Goal: Task Accomplishment & Management: Manage account settings

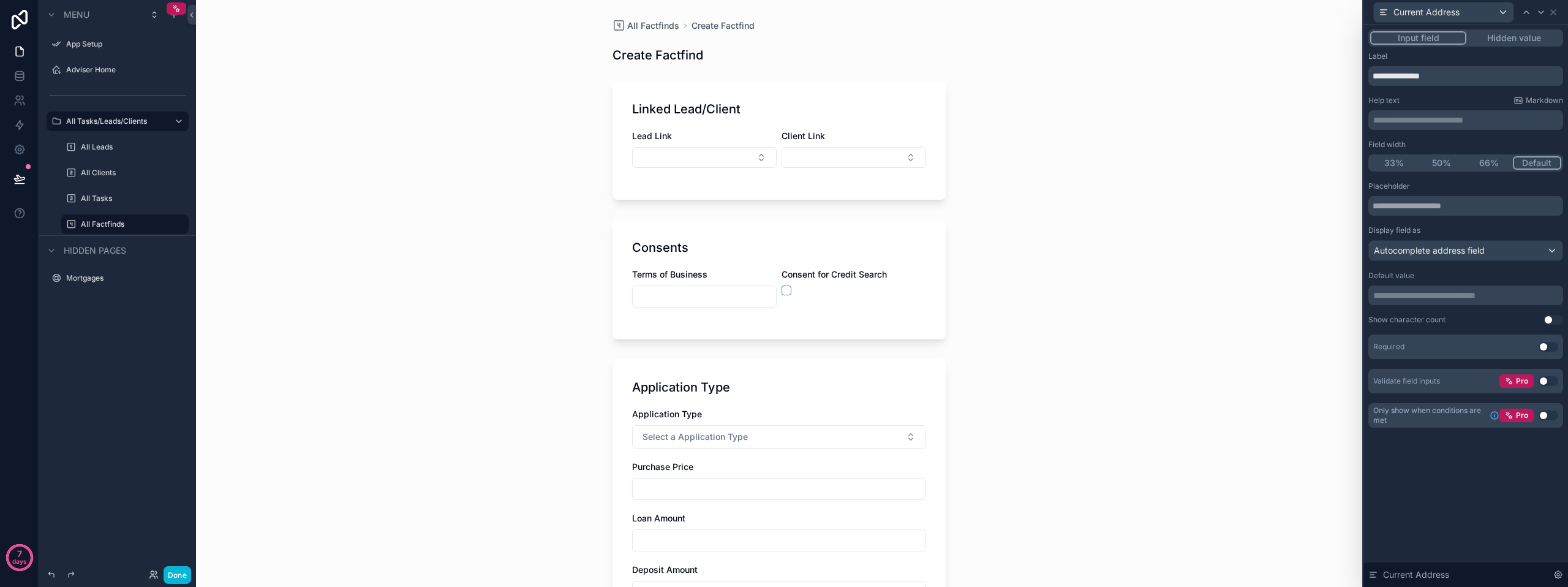
scroll to position [368, 0]
click at [175, 576] on button "Done" at bounding box center [177, 575] width 28 height 18
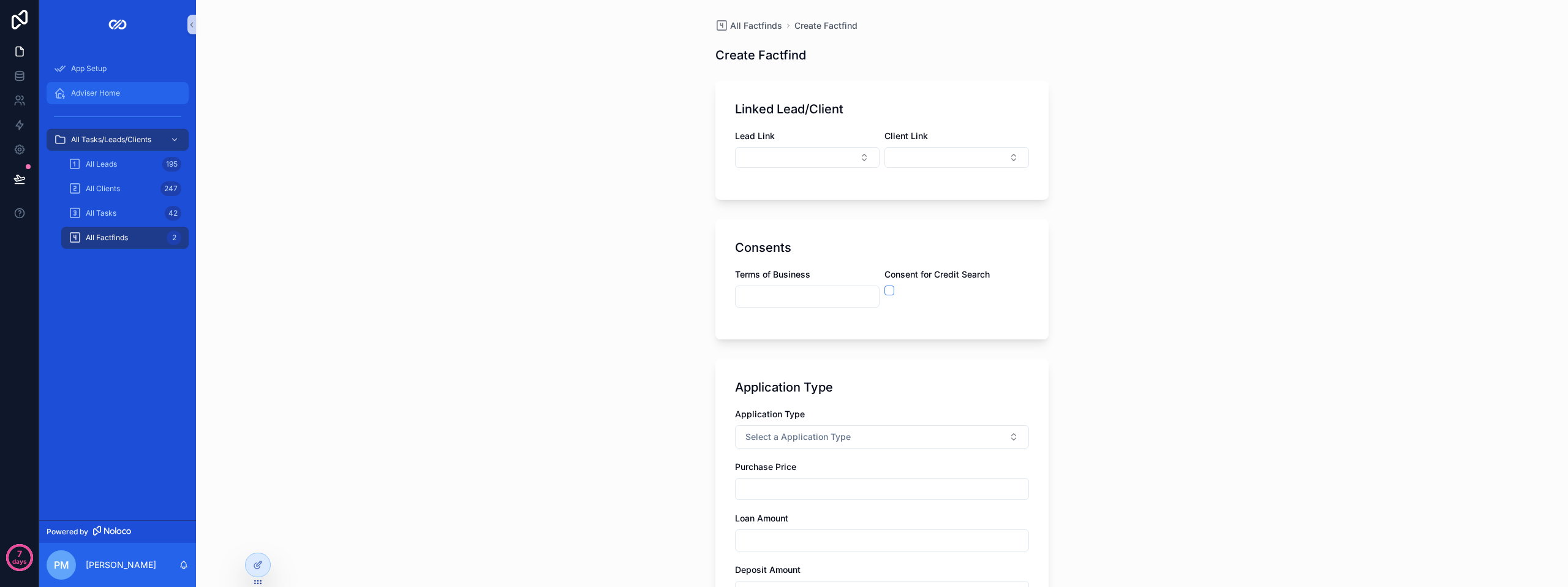
click at [118, 89] on span "Adviser Home" at bounding box center [96, 93] width 49 height 10
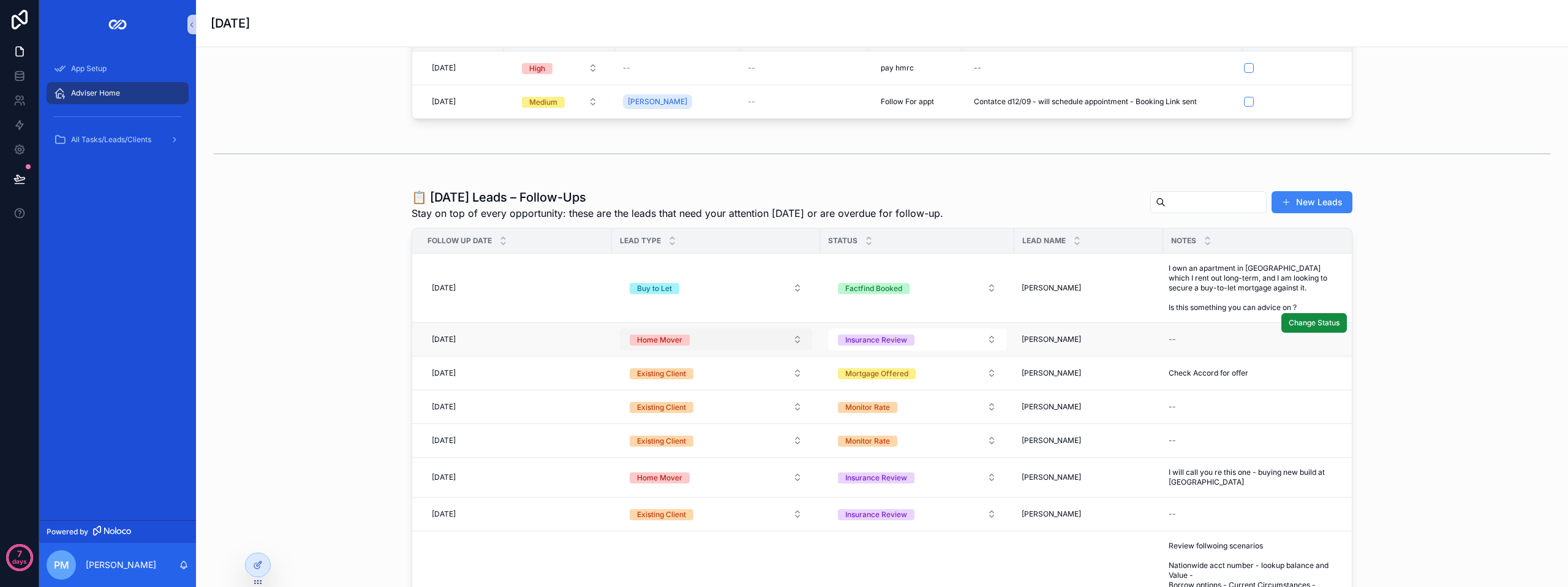
scroll to position [123, 0]
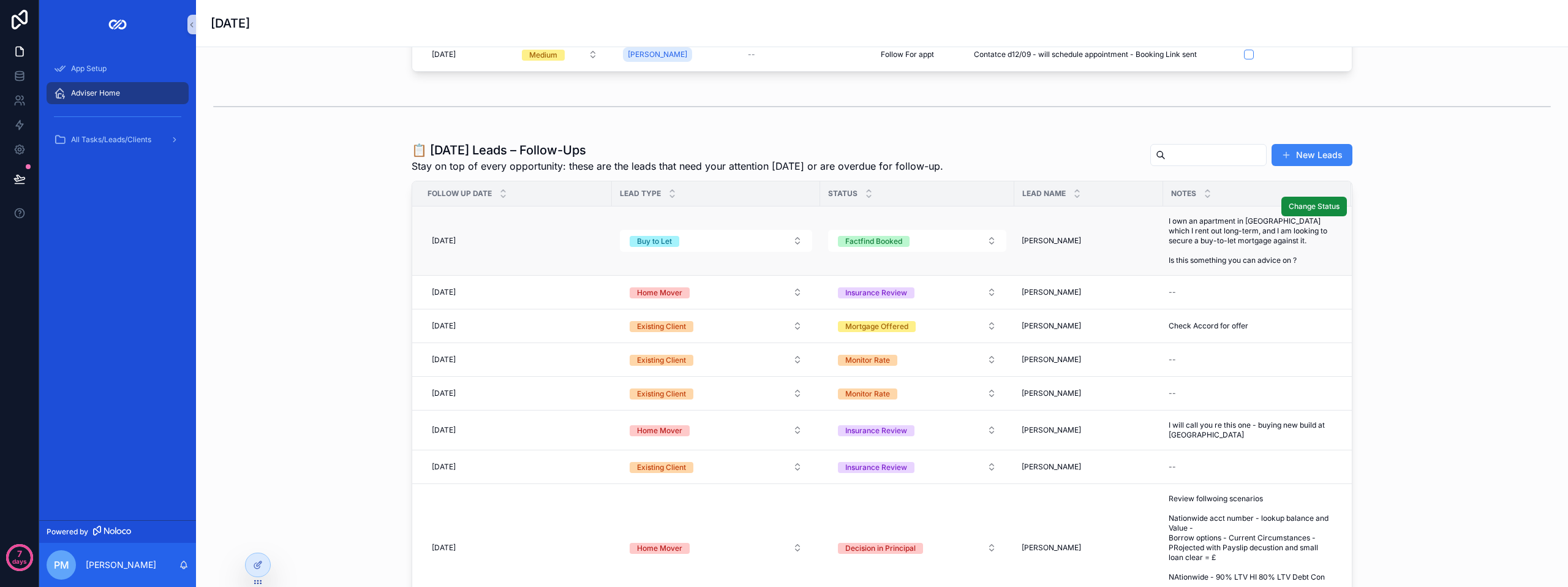
click at [735, 237] on td "Buy to Let" at bounding box center [716, 241] width 208 height 70
click at [1248, 259] on span "I own an apartment in [GEOGRAPHIC_DATA] which I rent out long-term, and I am lo…" at bounding box center [1250, 241] width 163 height 49
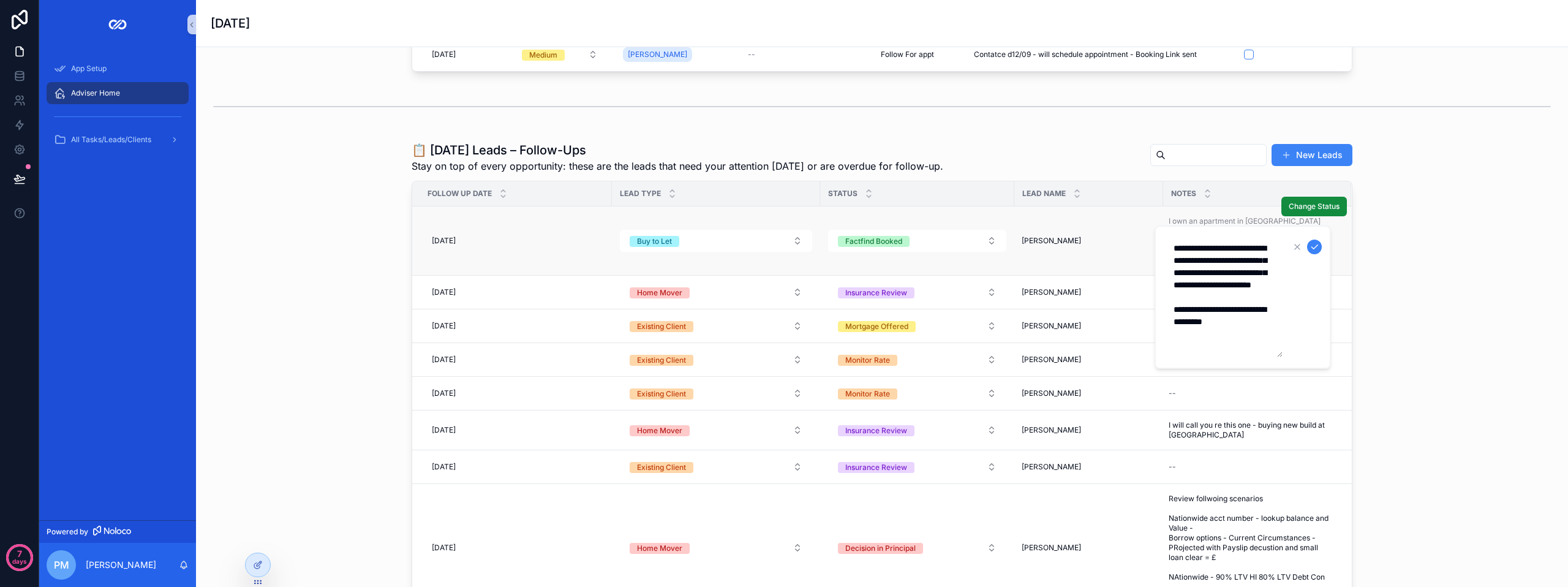
click at [1051, 246] on span "[PERSON_NAME]" at bounding box center [1051, 241] width 59 height 10
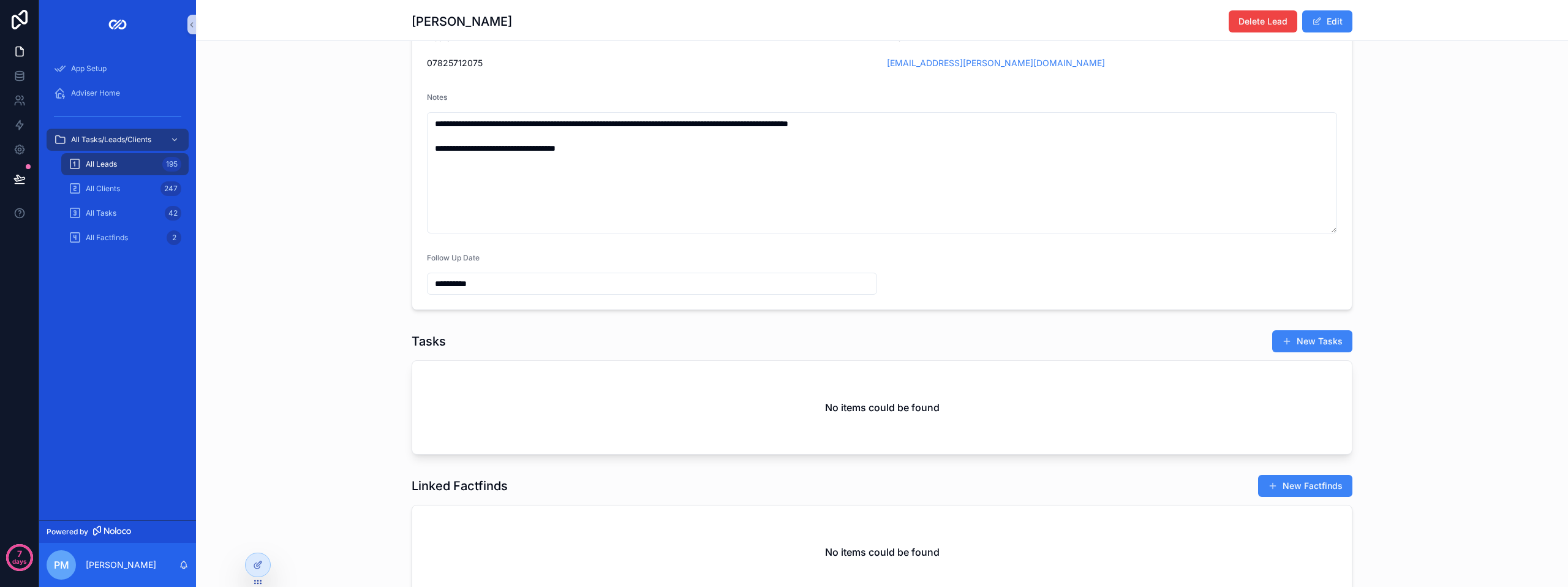
scroll to position [491, 0]
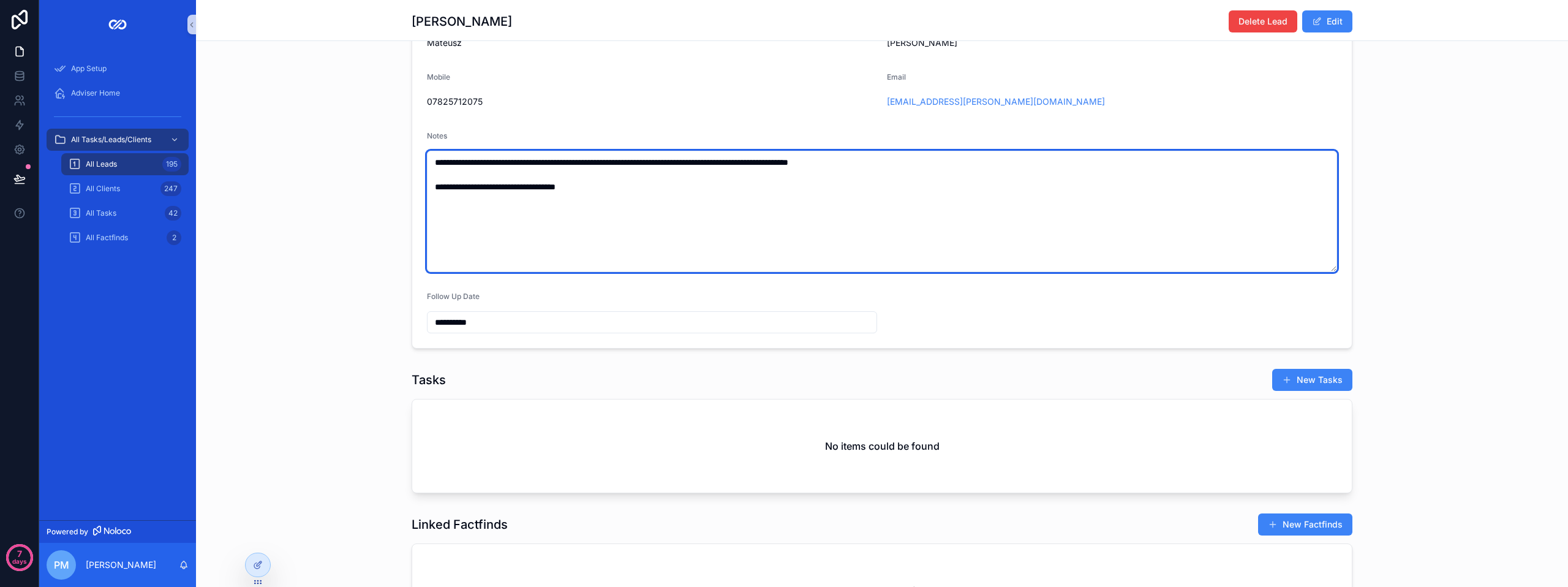
click at [615, 184] on textarea "**********" at bounding box center [882, 212] width 910 height 122
drag, startPoint x: 610, startPoint y: 194, endPoint x: 421, endPoint y: 138, distance: 197.1
click at [421, 138] on form "**********" at bounding box center [882, 174] width 940 height 350
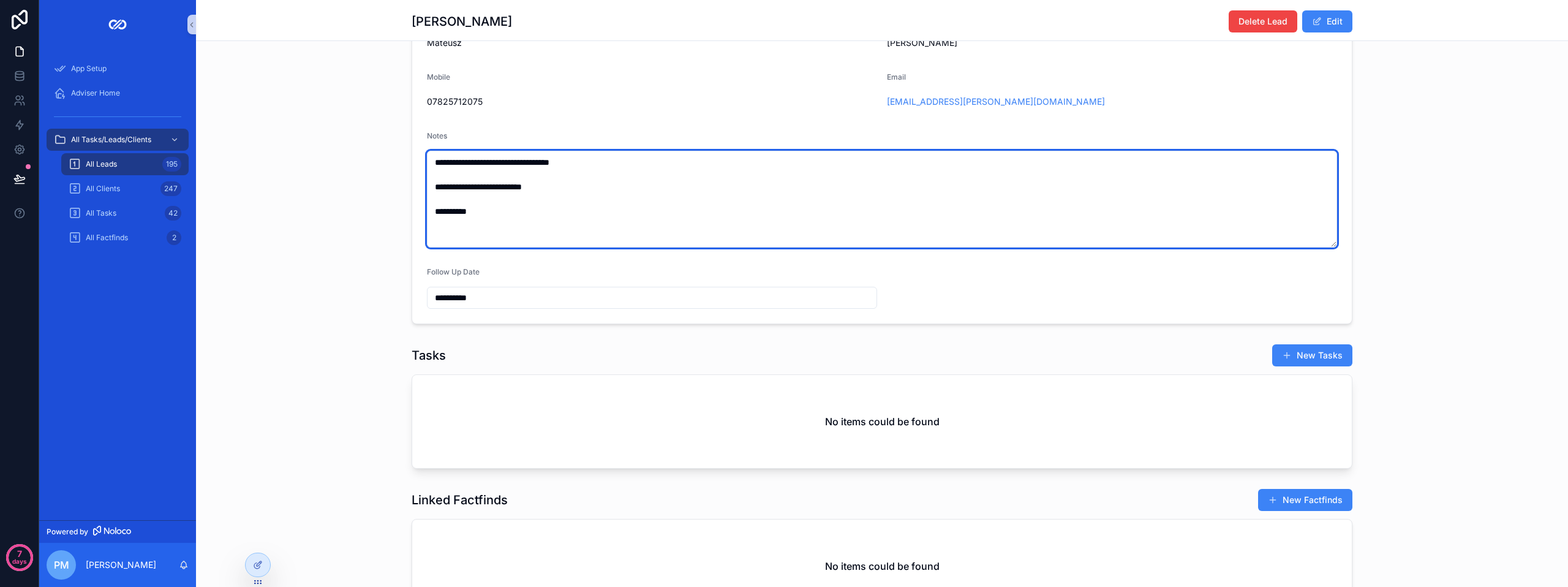
type textarea "**********"
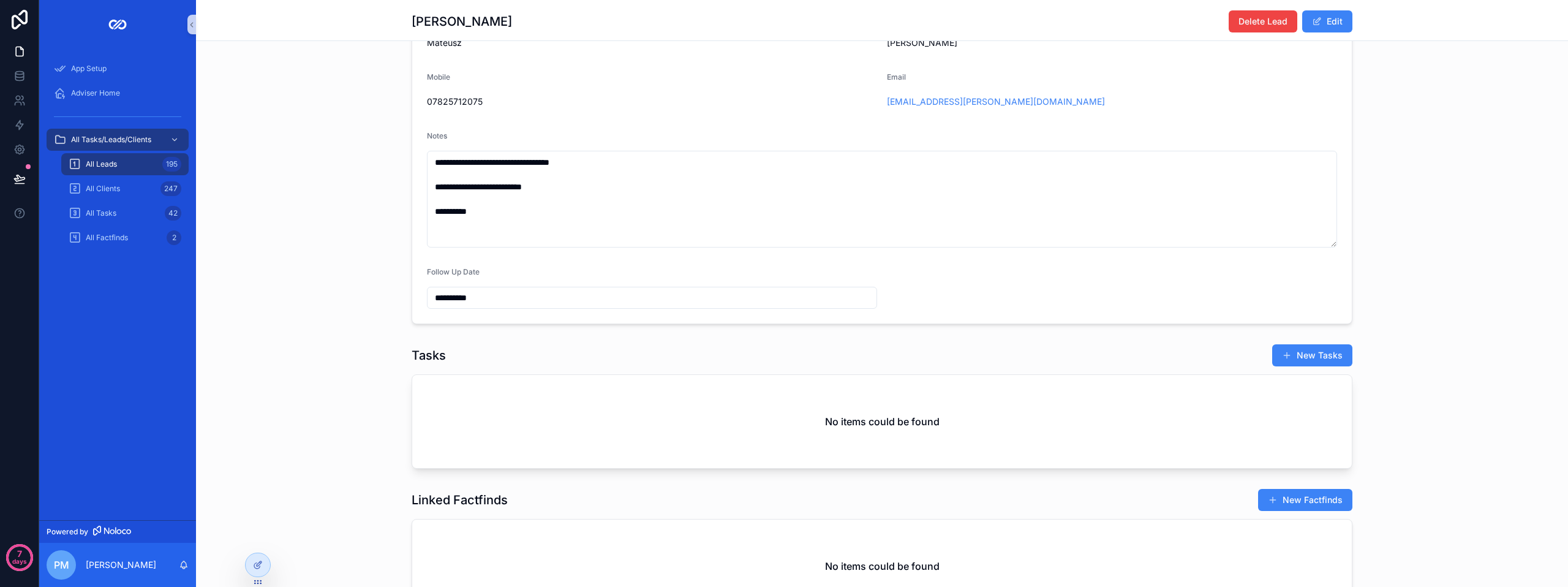
click at [471, 304] on input "**********" at bounding box center [652, 298] width 449 height 17
click at [586, 434] on button "6" at bounding box center [581, 435] width 22 height 22
type input "**********"
click at [822, 380] on div "Tasks New Tasks No items could be found" at bounding box center [882, 407] width 941 height 125
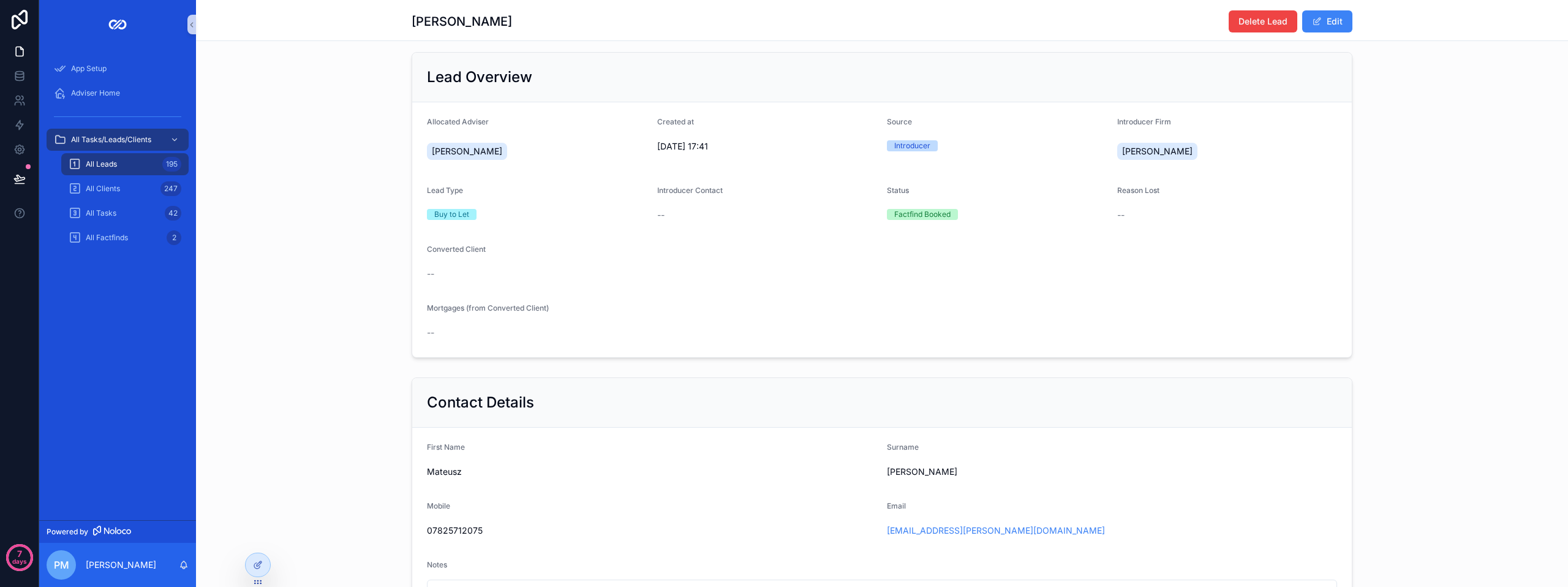
scroll to position [0, 0]
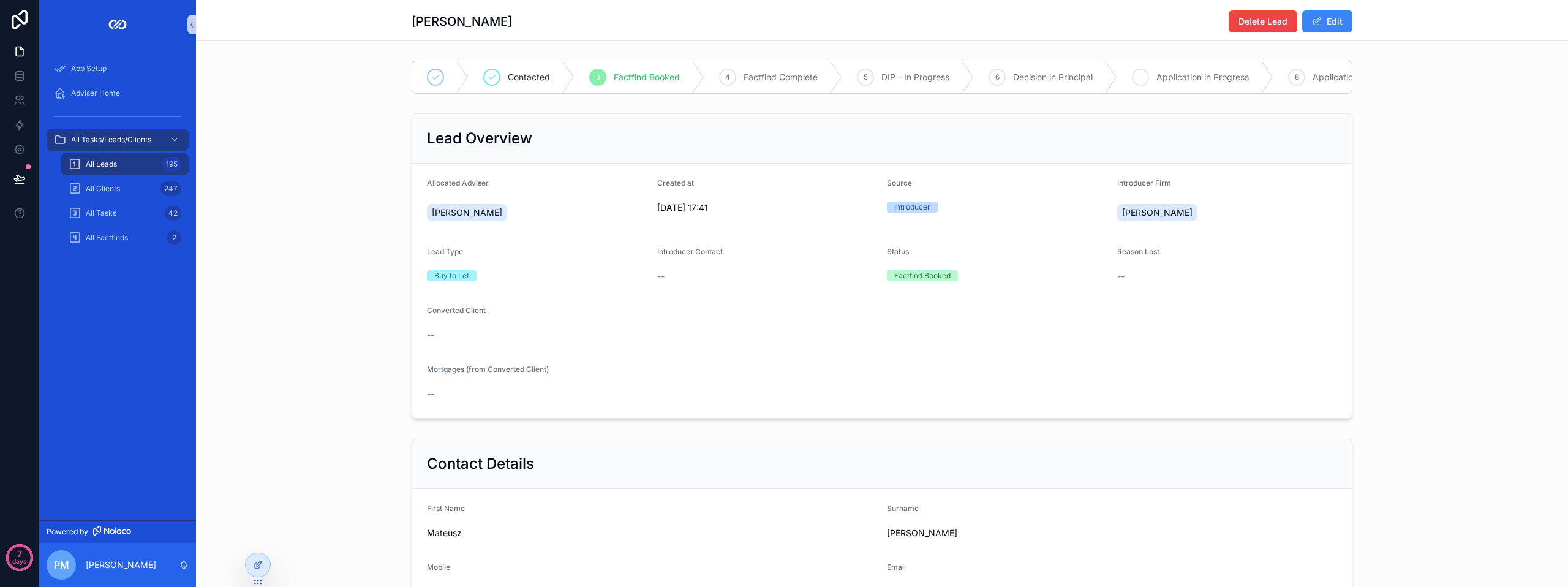
click at [1176, 77] on span "Application in Progress" at bounding box center [1202, 78] width 93 height 13
click at [102, 92] on span "Adviser Home" at bounding box center [96, 93] width 49 height 10
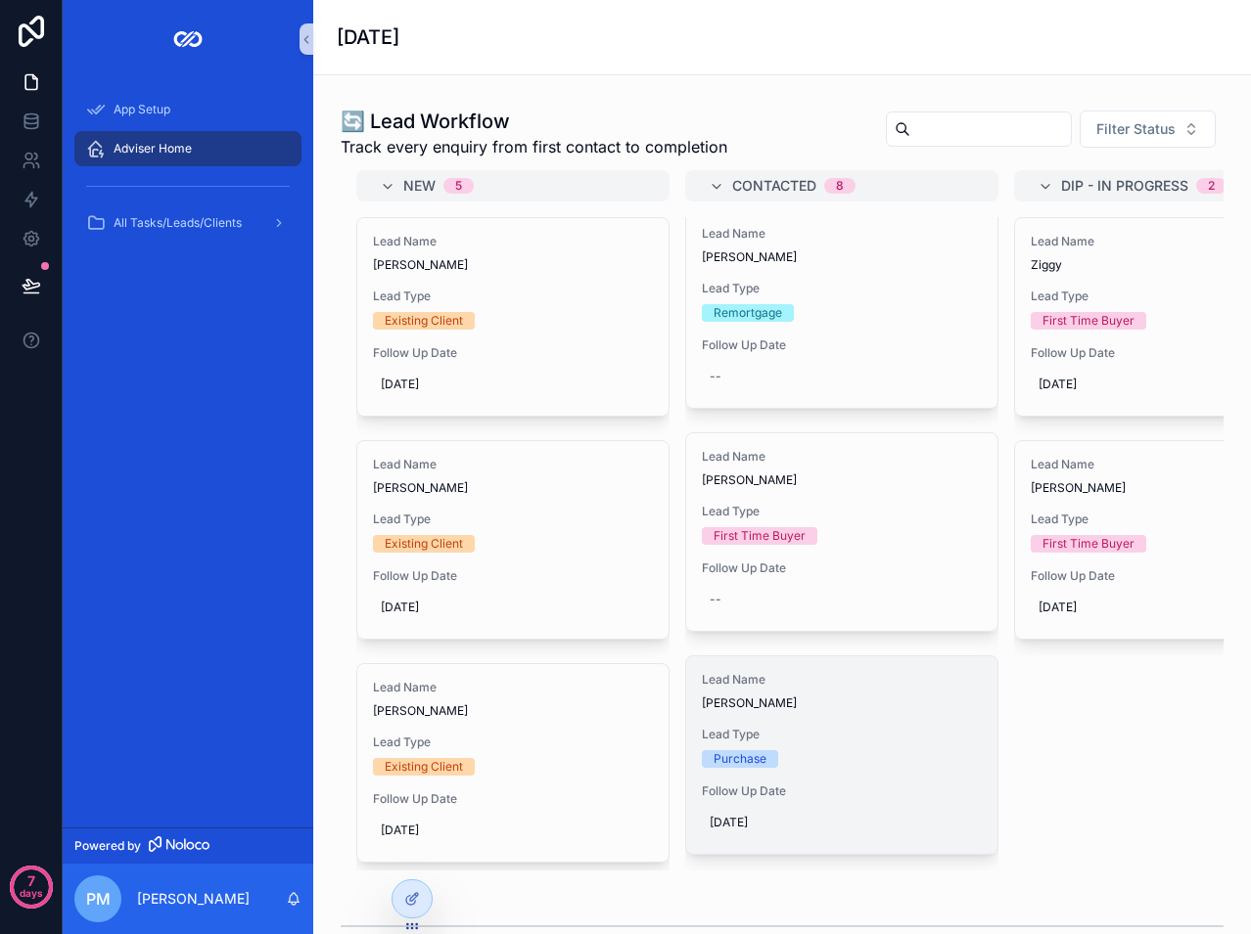
scroll to position [1174, 0]
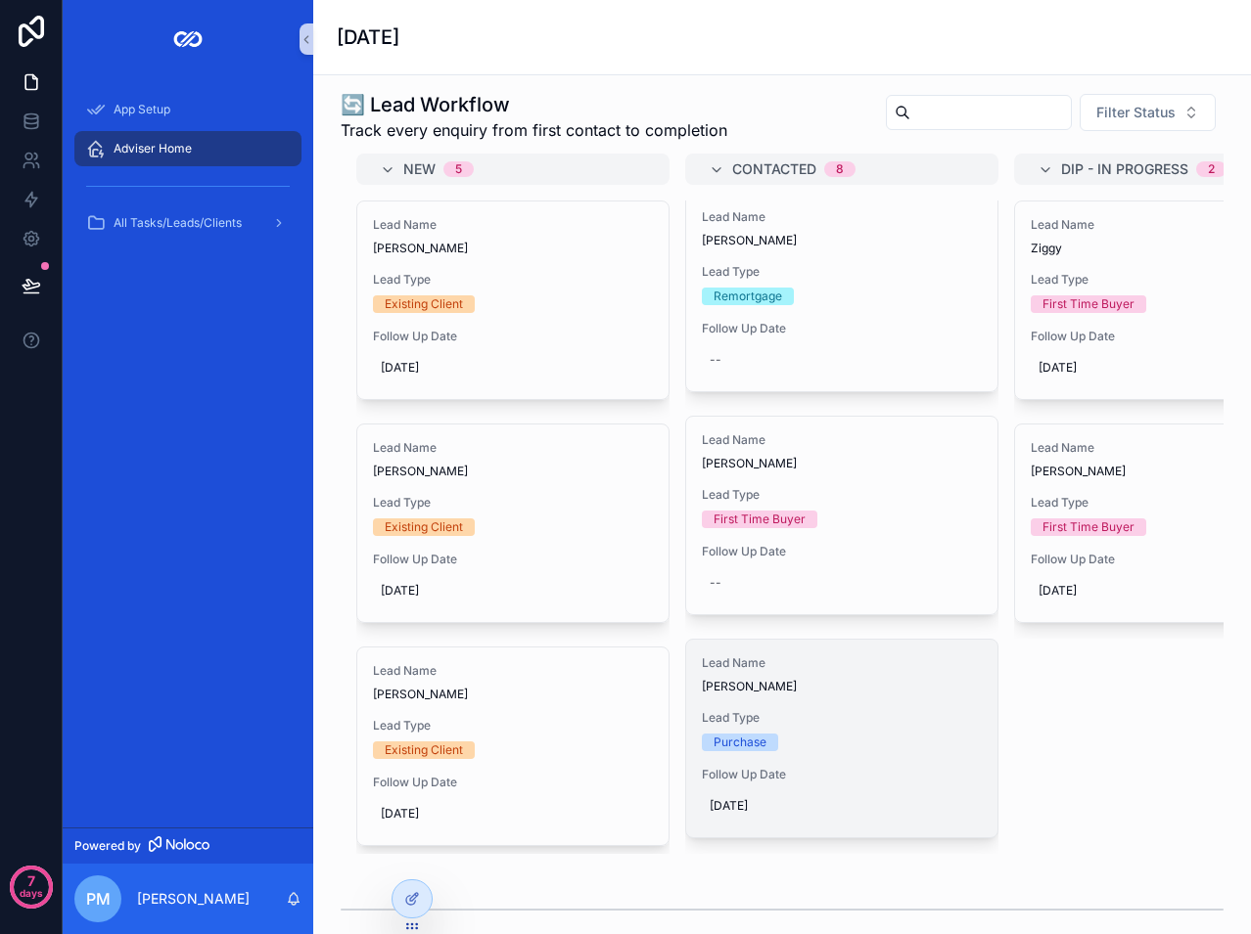
click at [841, 745] on div "Lead Name [PERSON_NAME] Lead Type Purchase Follow Up Date [DATE]" at bounding box center [841, 739] width 311 height 198
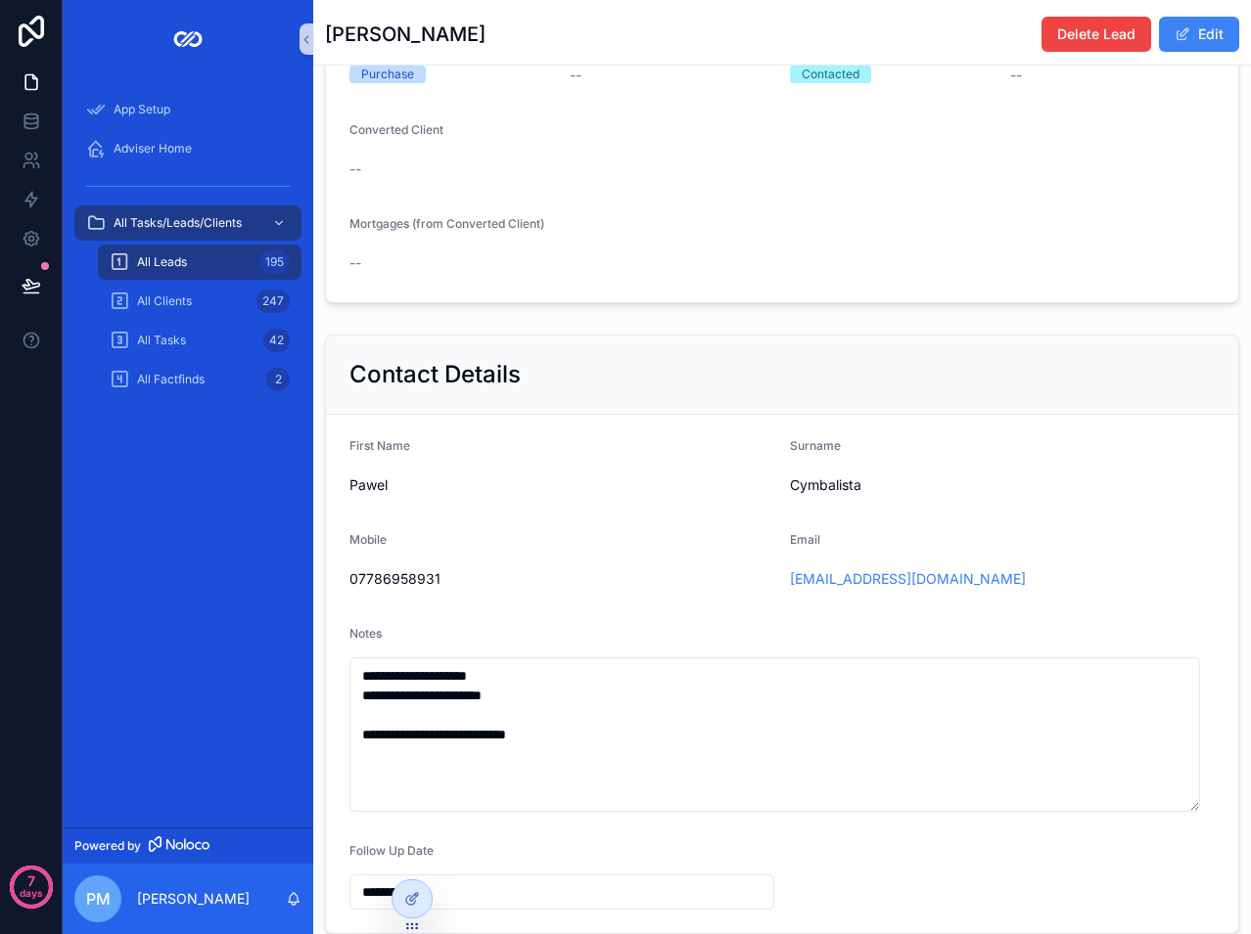
scroll to position [391, 0]
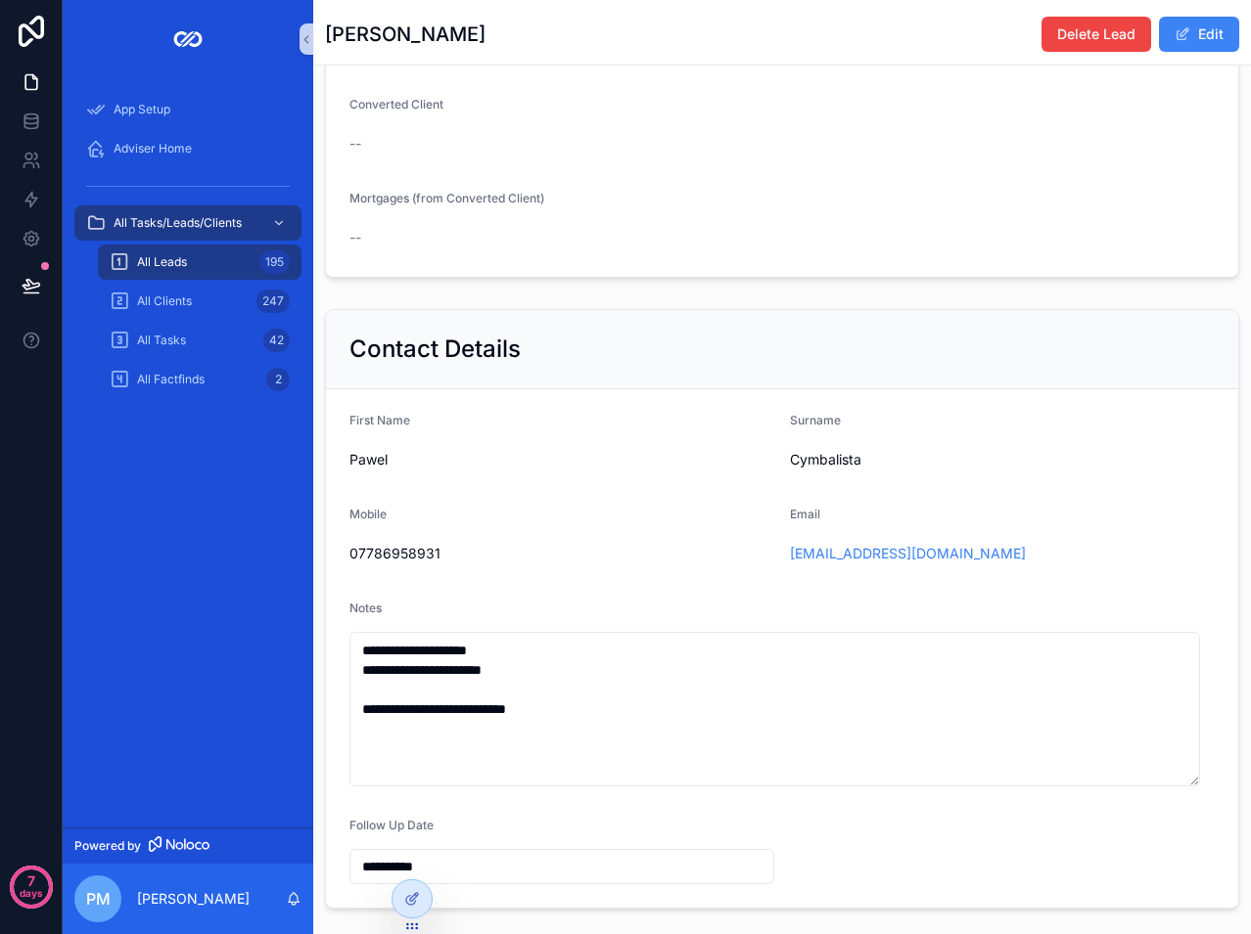
click at [372, 470] on span "Pawel" at bounding box center [561, 460] width 425 height 20
copy span "Pawel"
click at [816, 469] on span "Cymbalista" at bounding box center [1002, 460] width 425 height 20
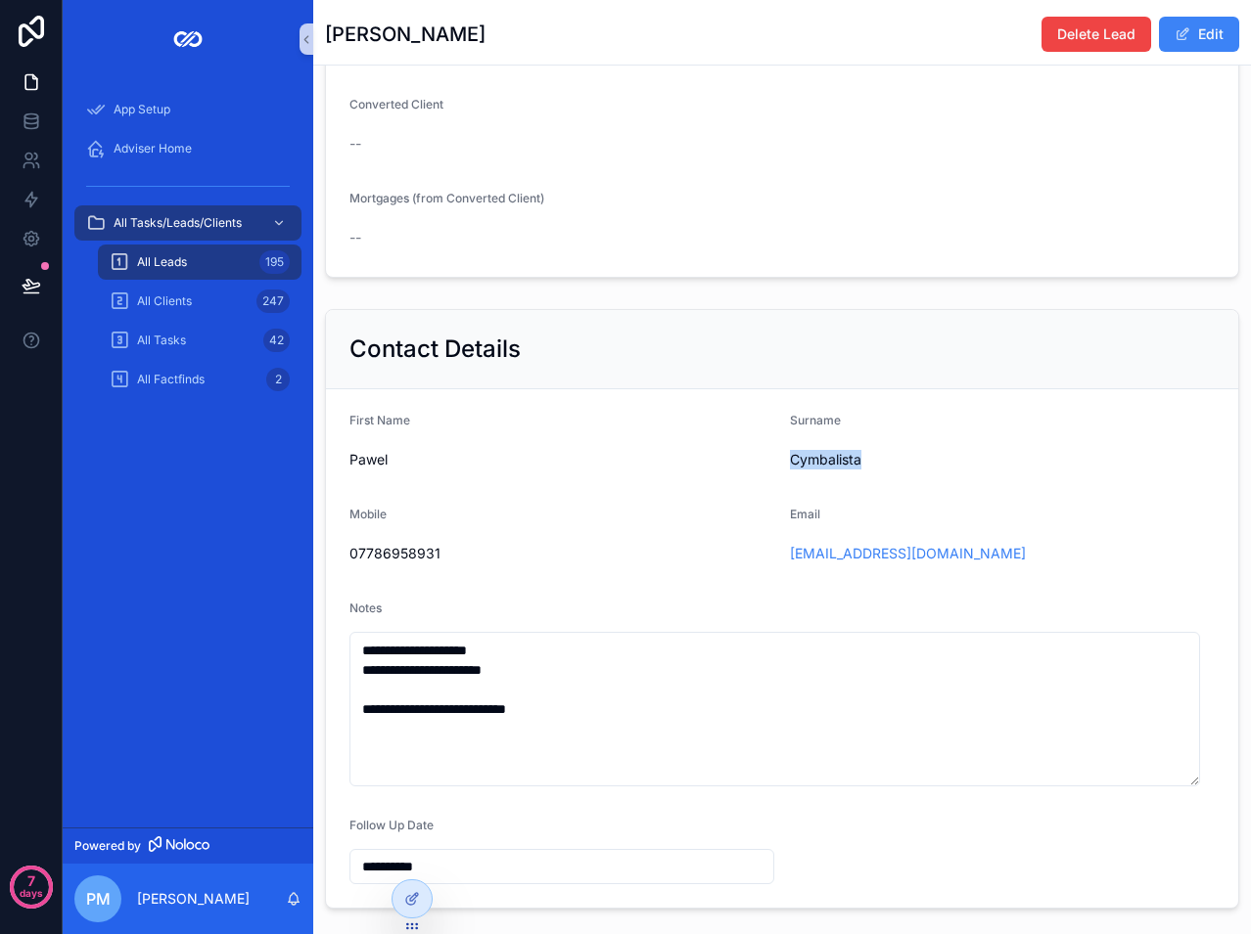
copy span "Cymbalista"
click at [772, 557] on icon "scrollable content" at bounding box center [776, 552] width 9 height 9
click at [426, 564] on span "07786958931" at bounding box center [561, 554] width 425 height 20
copy span "07786958931"
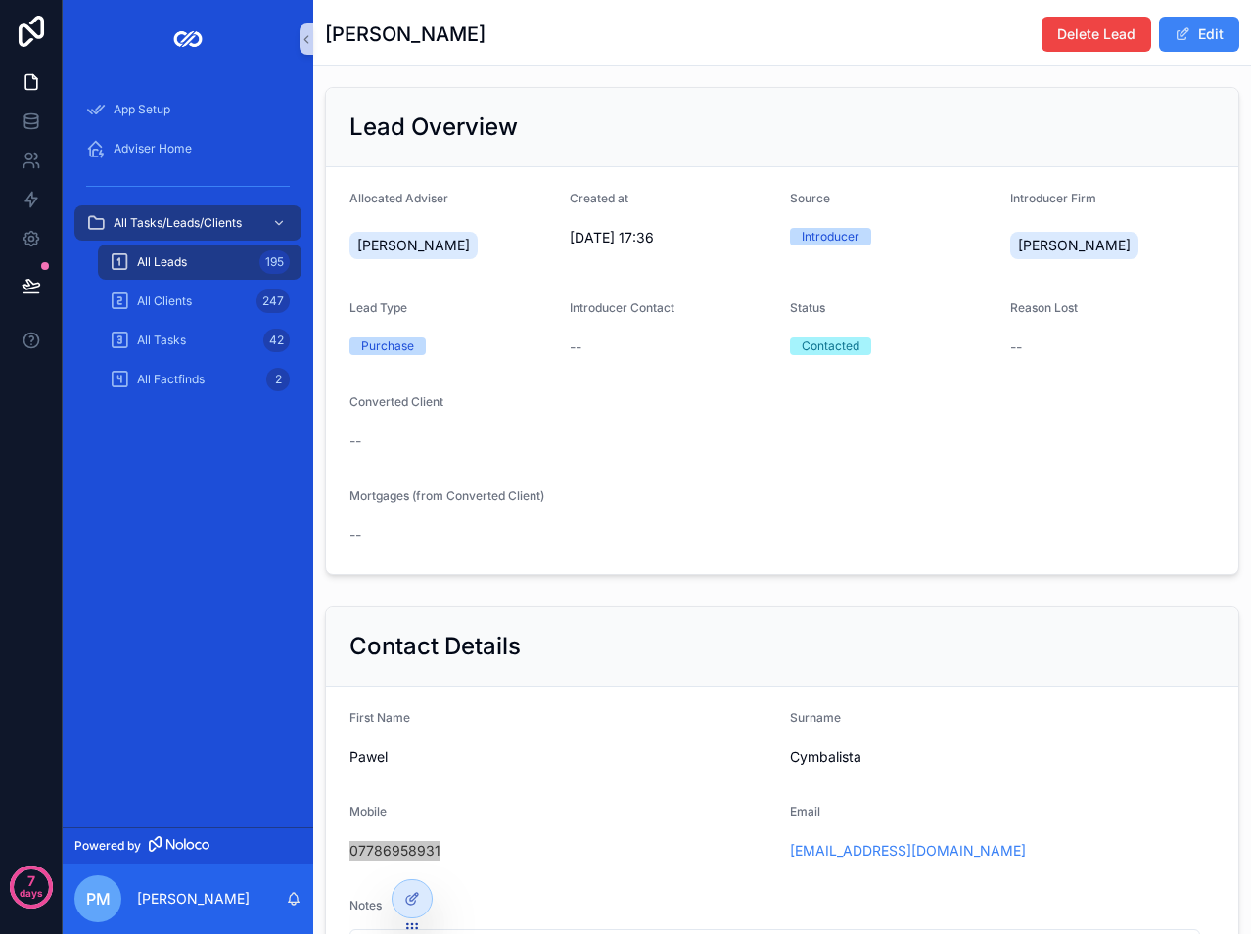
scroll to position [0, 0]
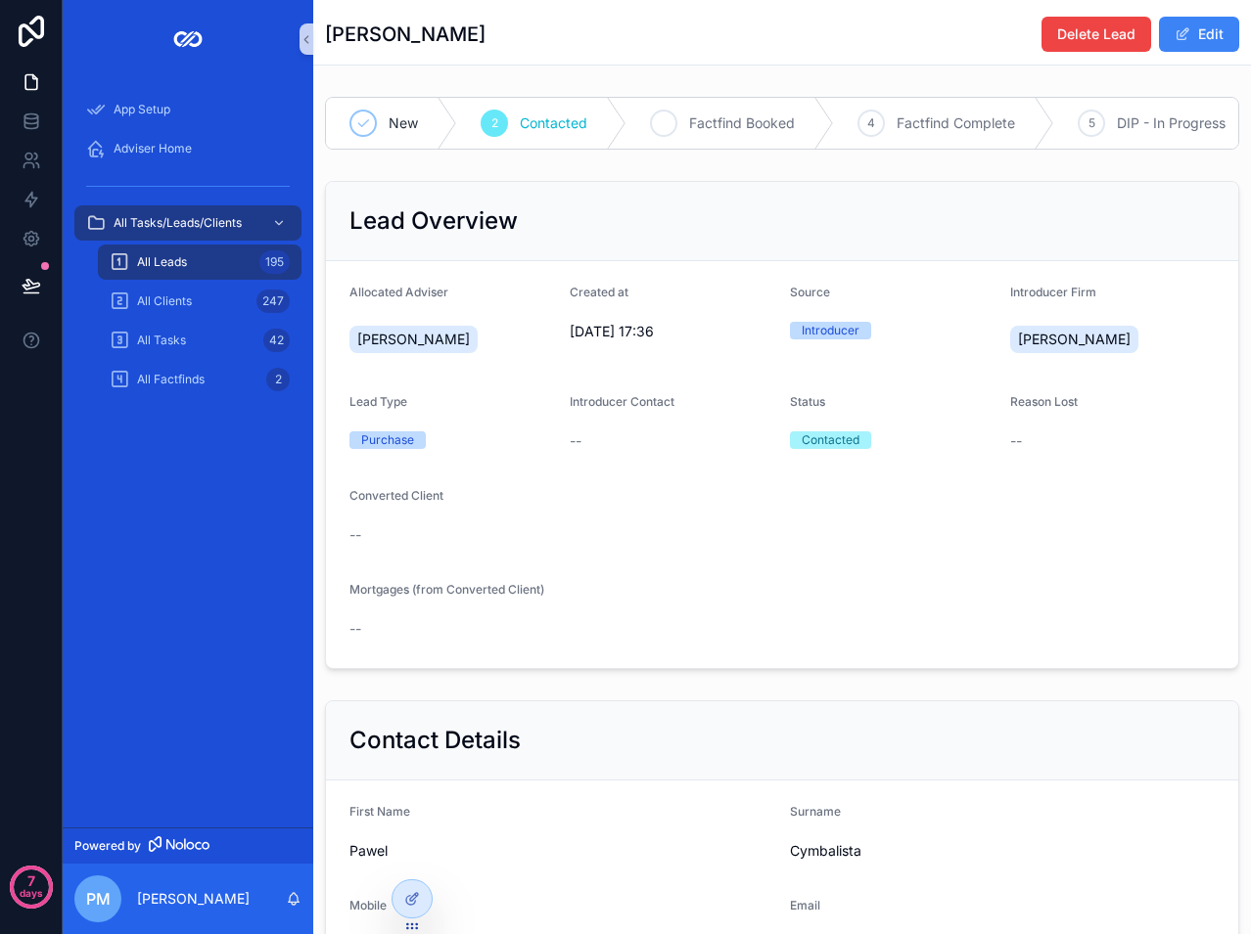
click at [761, 125] on span "Factfind Booked" at bounding box center [742, 124] width 106 height 20
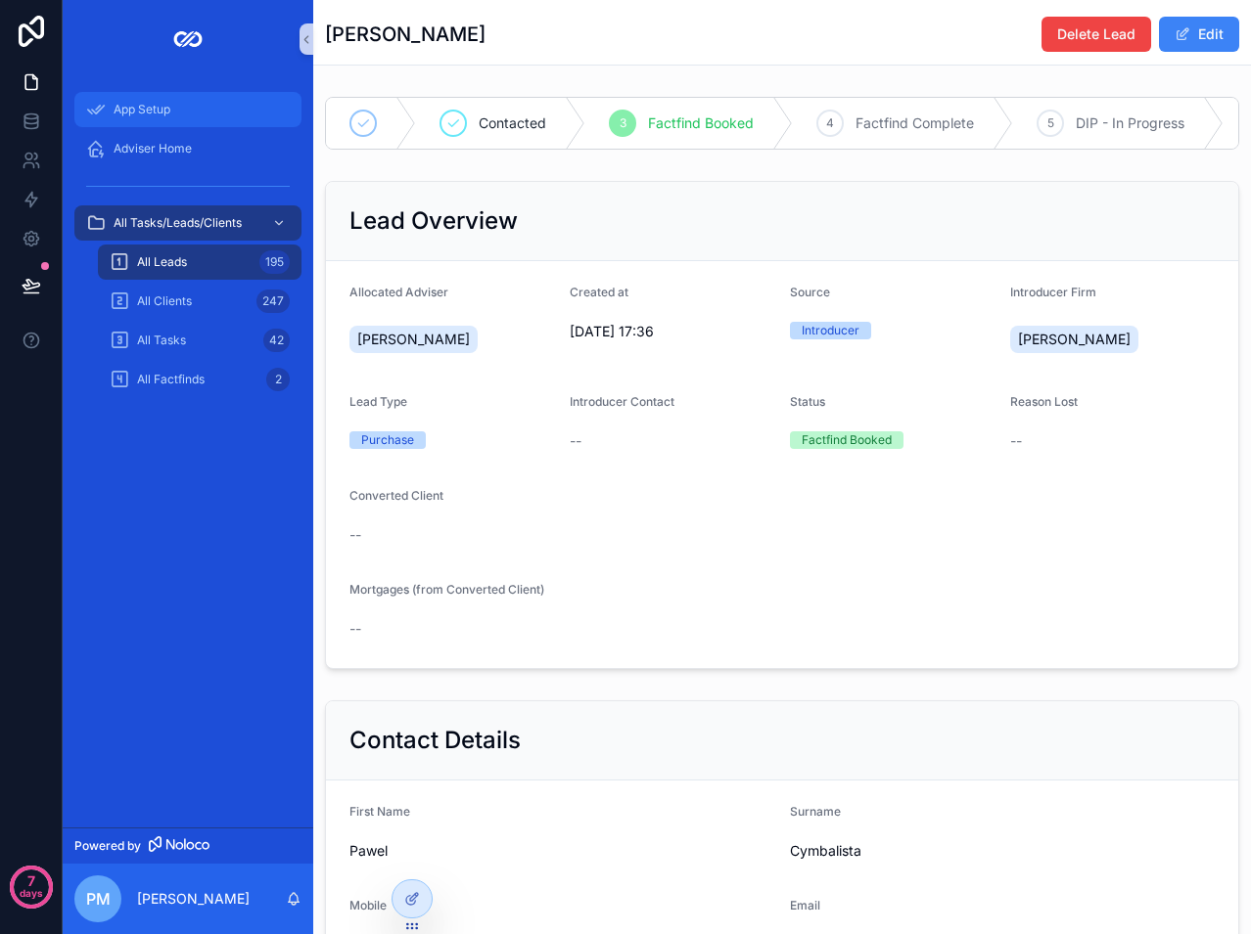
click at [154, 117] on div "App Setup" at bounding box center [188, 109] width 204 height 31
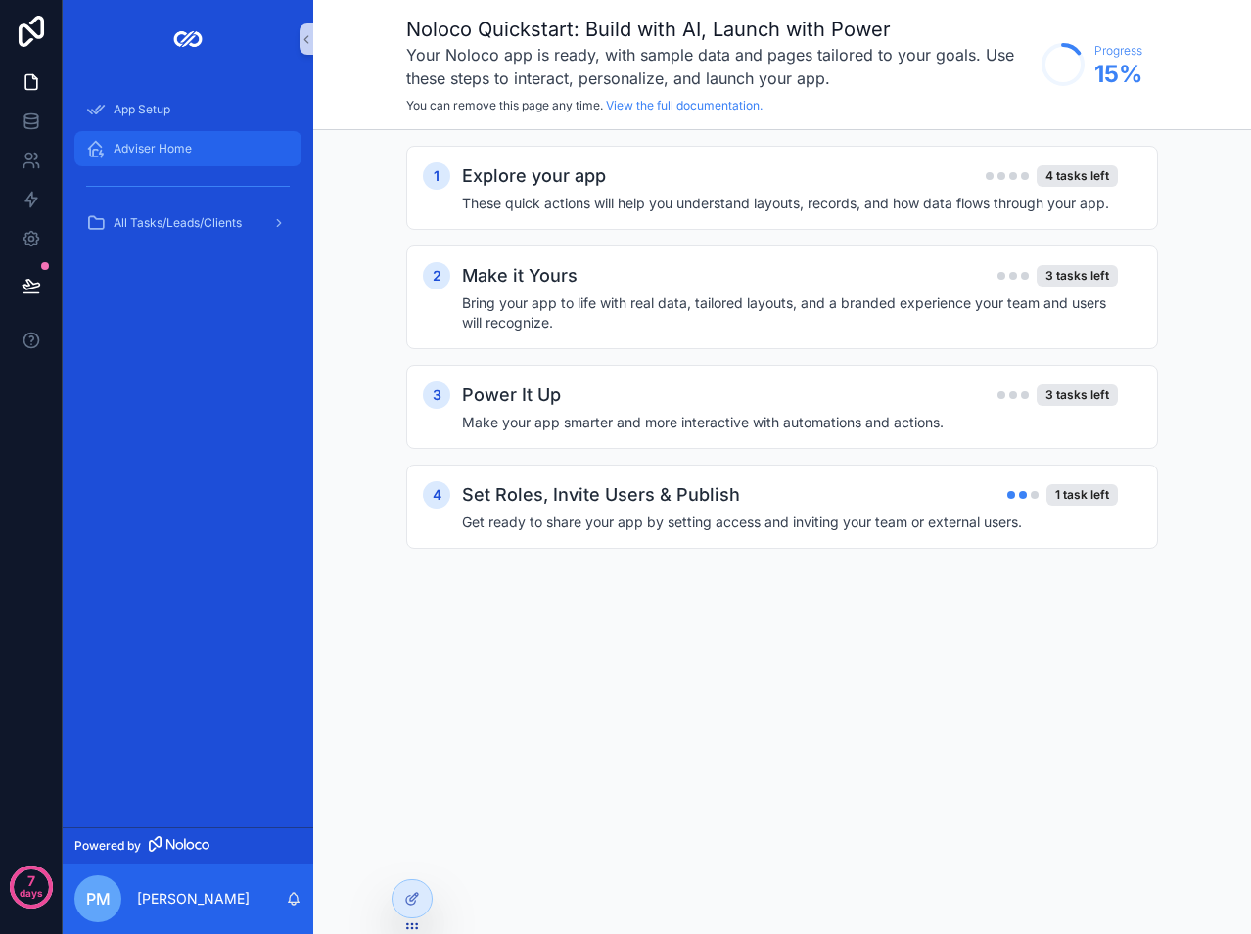
click at [168, 152] on span "Adviser Home" at bounding box center [153, 149] width 78 height 16
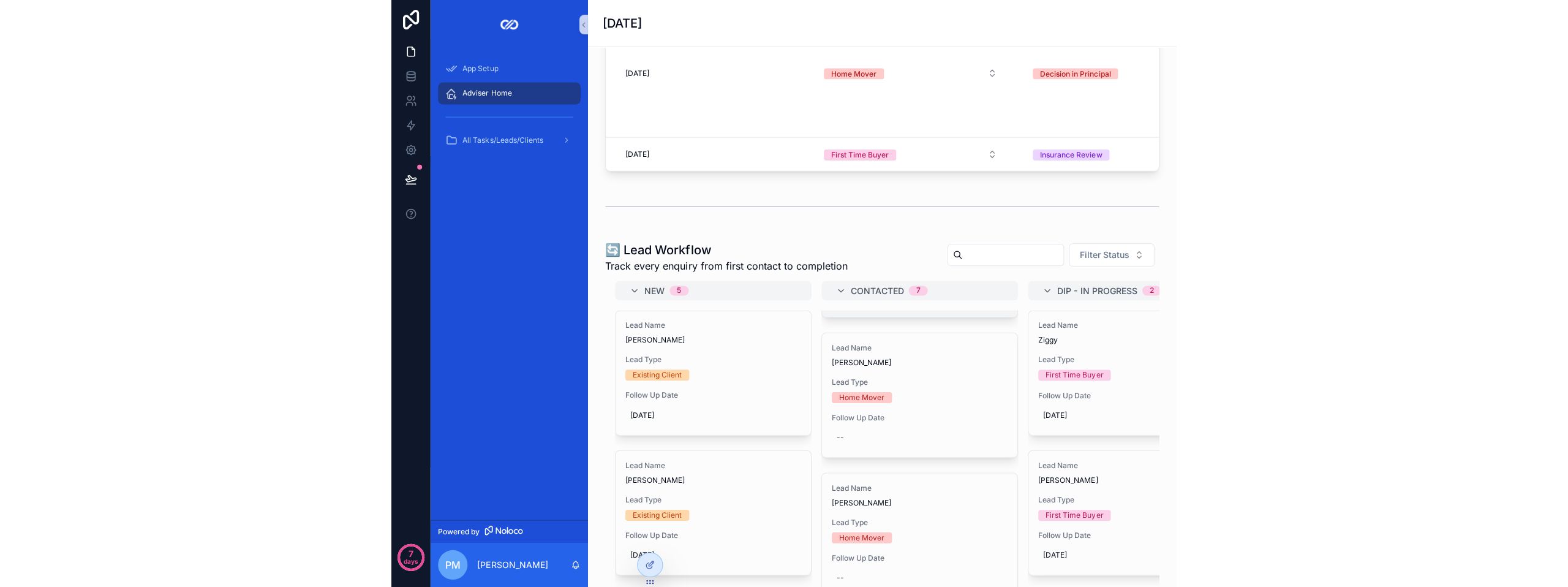
scroll to position [123, 0]
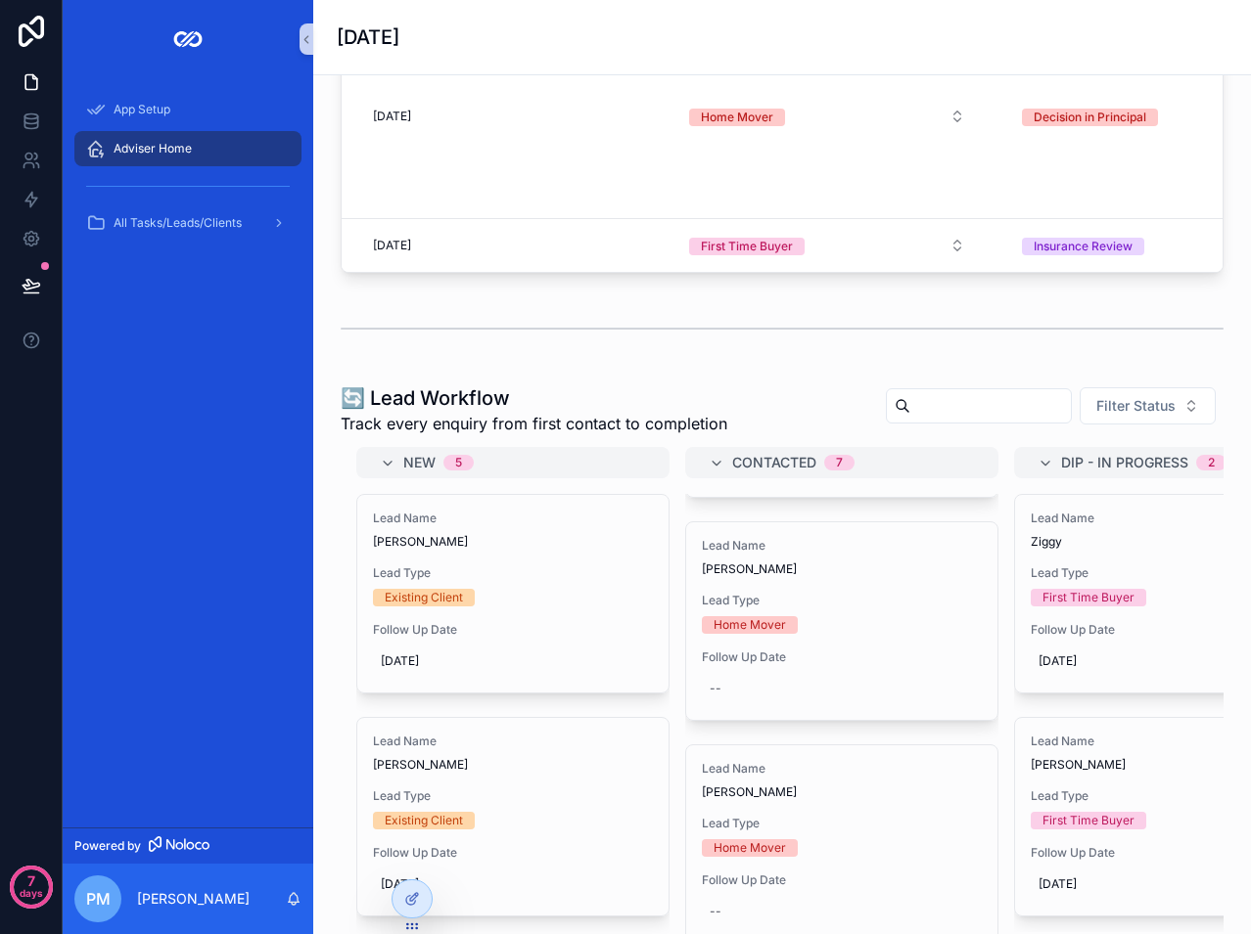
drag, startPoint x: 1115, startPoint y: 55, endPoint x: 1129, endPoint y: 55, distance: 13.7
click at [1115, 55] on div "[DATE]" at bounding box center [782, 37] width 890 height 74
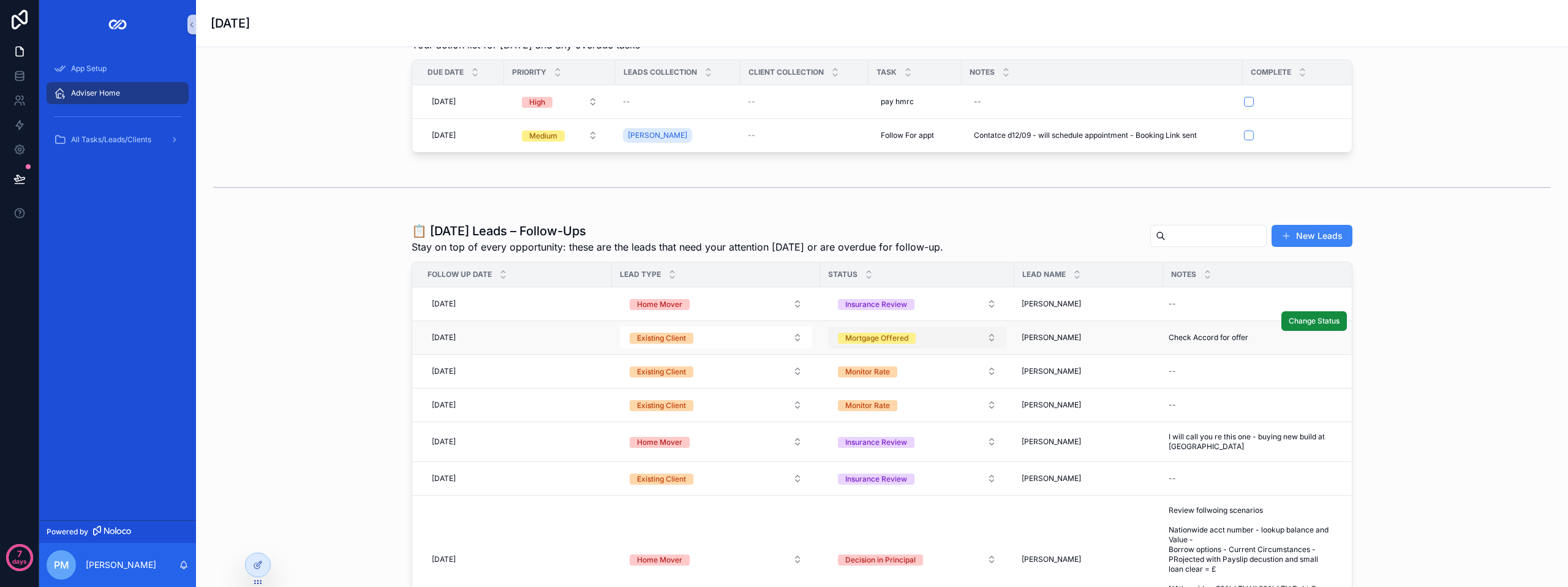
scroll to position [61, 0]
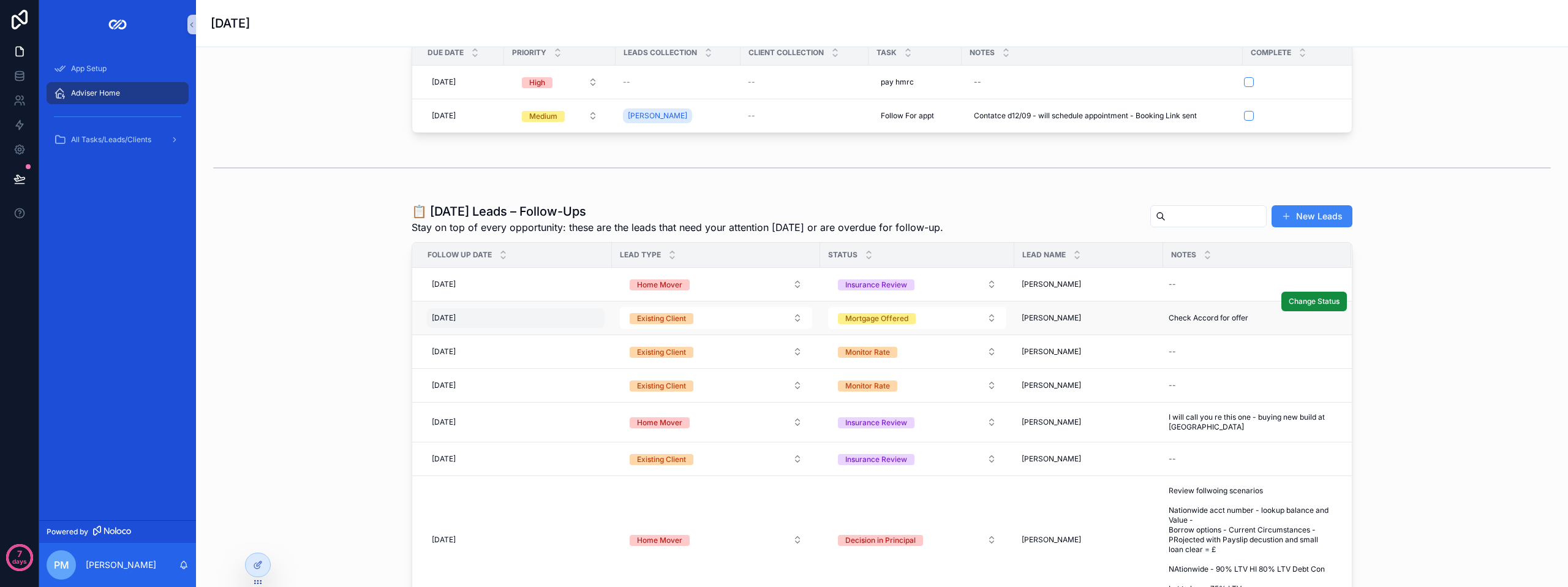
click at [487, 328] on div "[DATE] [DATE]" at bounding box center [516, 318] width 178 height 19
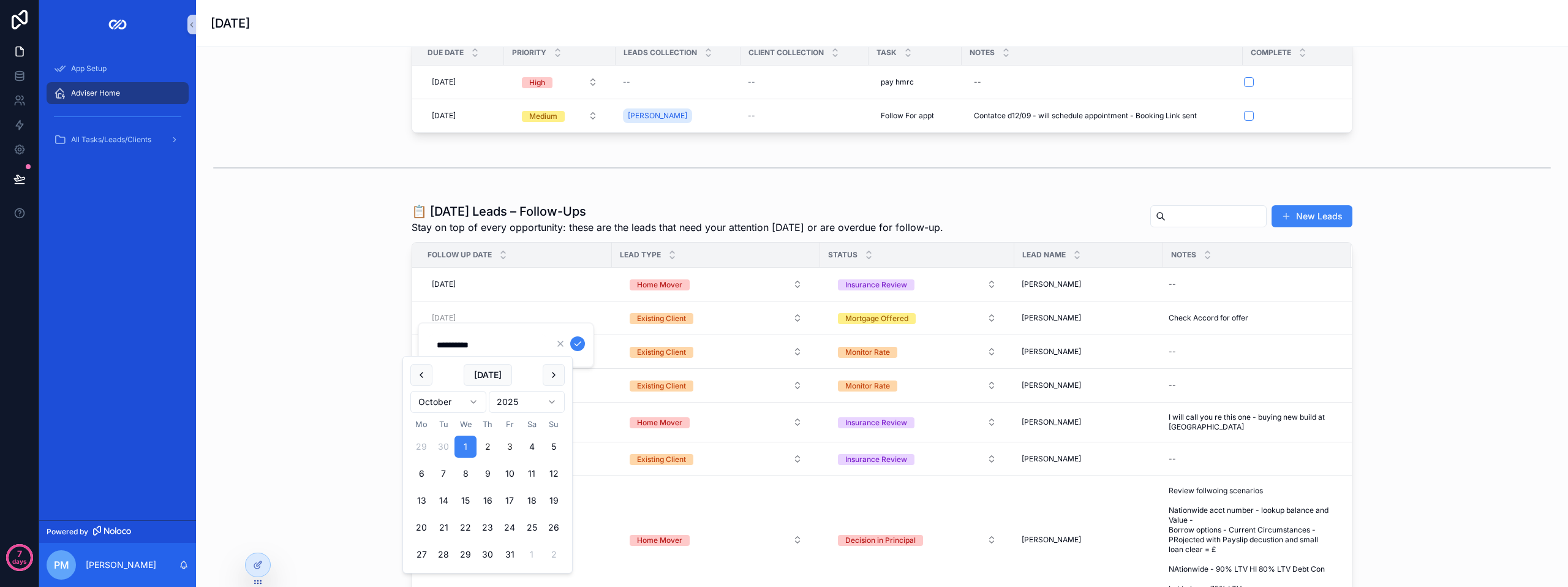
drag, startPoint x: 493, startPoint y: 444, endPoint x: 505, endPoint y: 448, distance: 12.6
click at [505, 448] on tr "29 30 1 2 3 4 5" at bounding box center [488, 447] width 155 height 22
click at [500, 378] on button "[DATE]" at bounding box center [488, 375] width 48 height 22
click at [512, 451] on button "3" at bounding box center [509, 447] width 22 height 22
type input "**********"
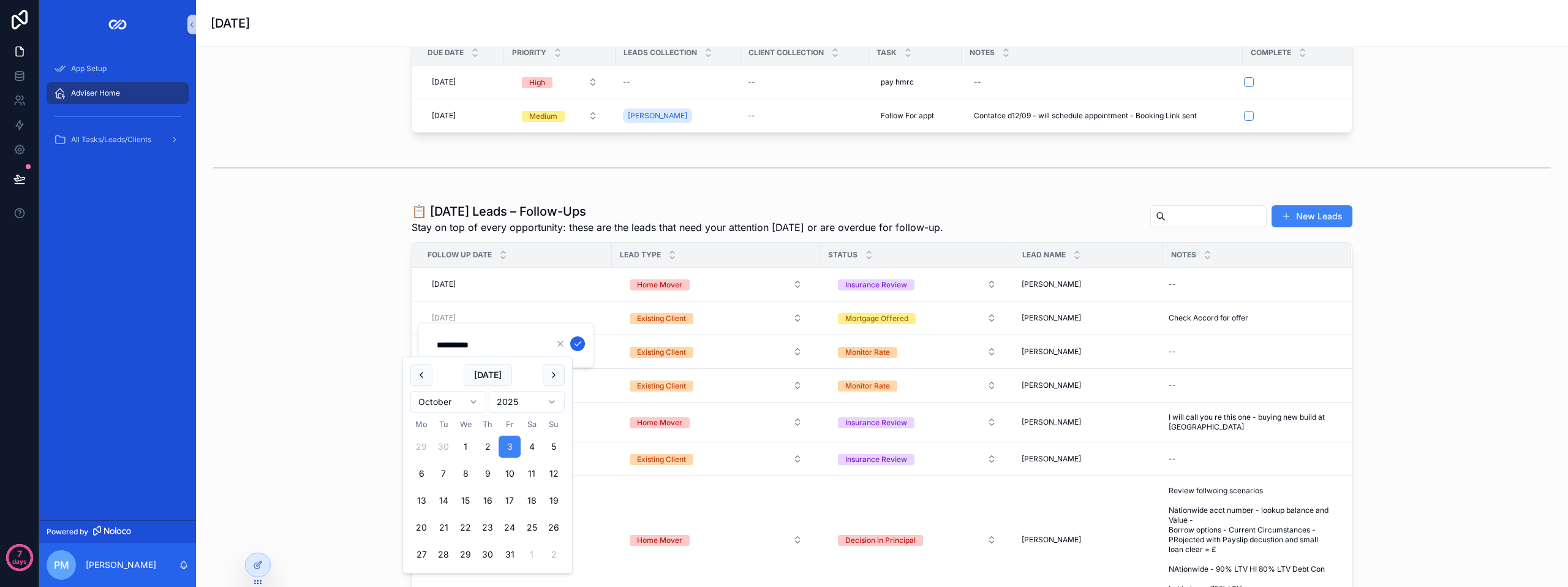
click at [575, 346] on icon "scrollable content" at bounding box center [578, 344] width 10 height 10
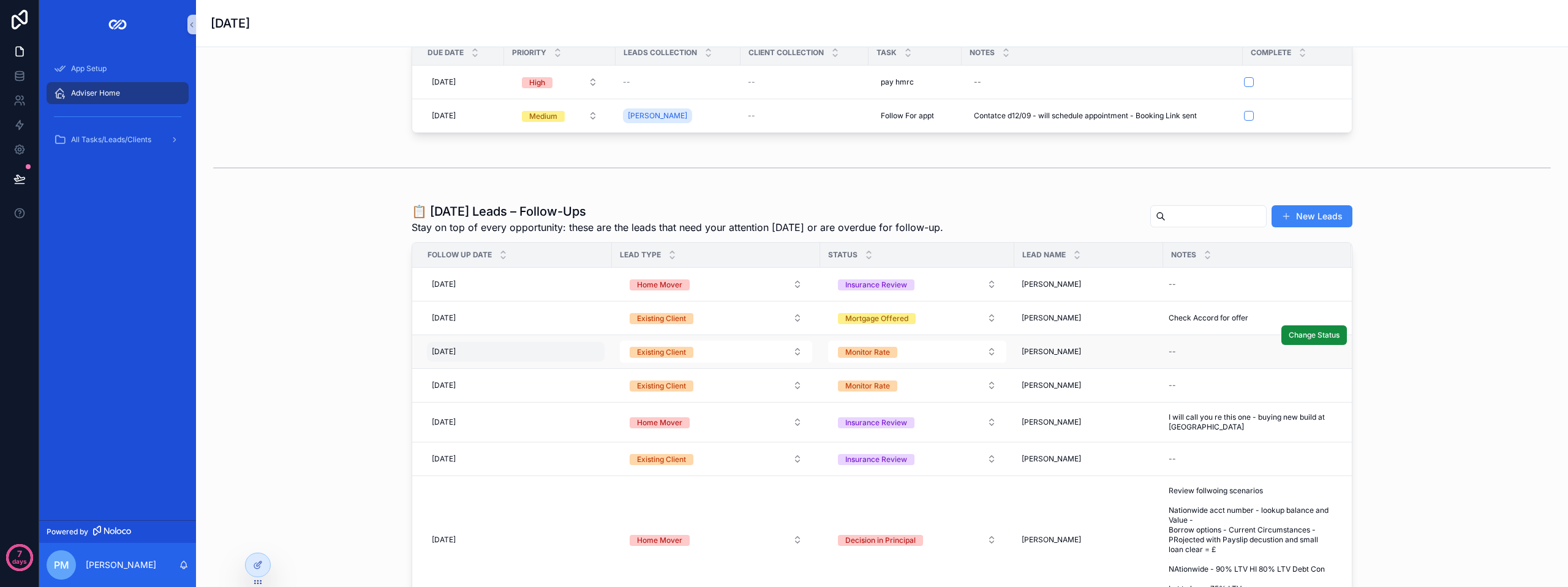
click at [523, 358] on div "[DATE] [DATE]" at bounding box center [516, 351] width 178 height 19
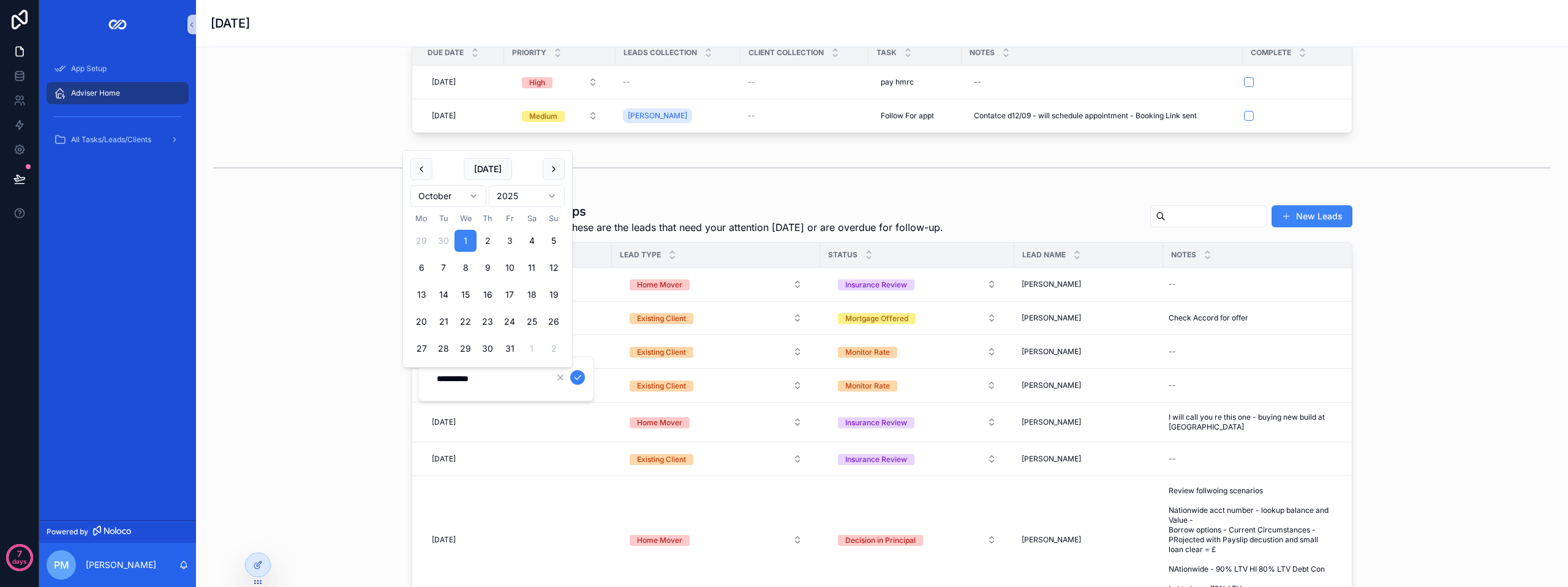
click at [507, 241] on button "3" at bounding box center [509, 241] width 22 height 22
type input "**********"
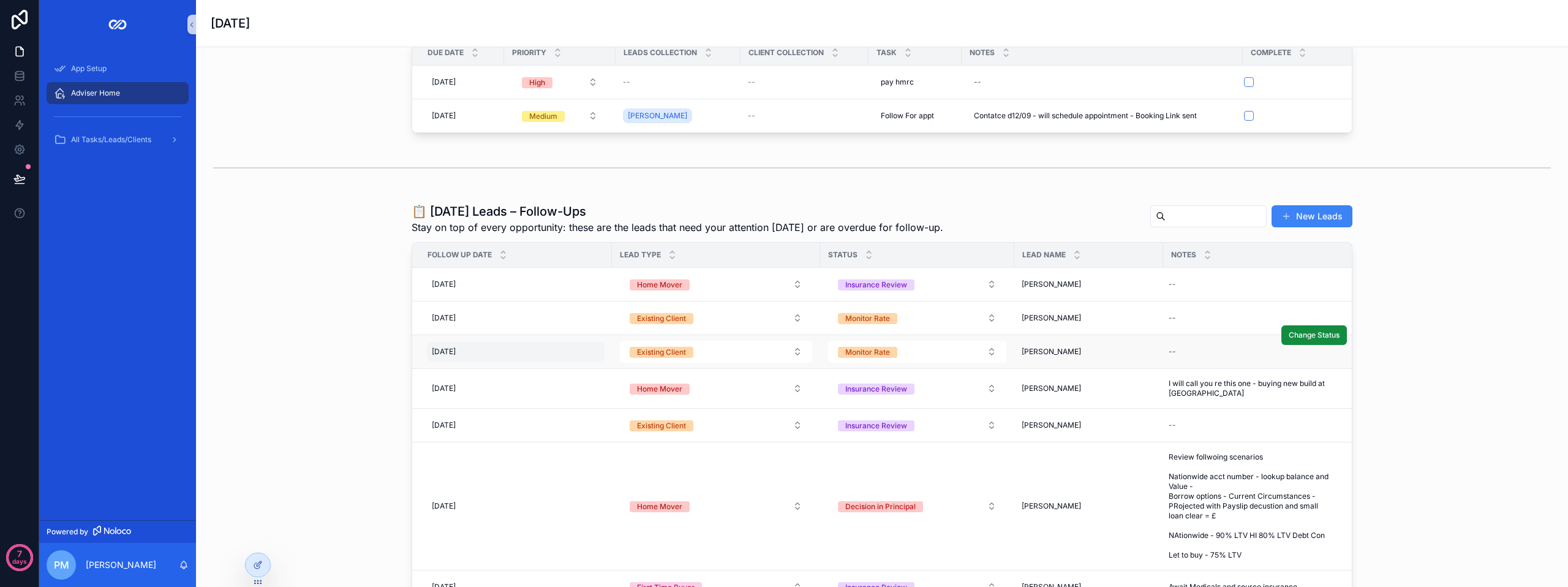
click at [520, 361] on div "[DATE] [DATE]" at bounding box center [516, 351] width 178 height 19
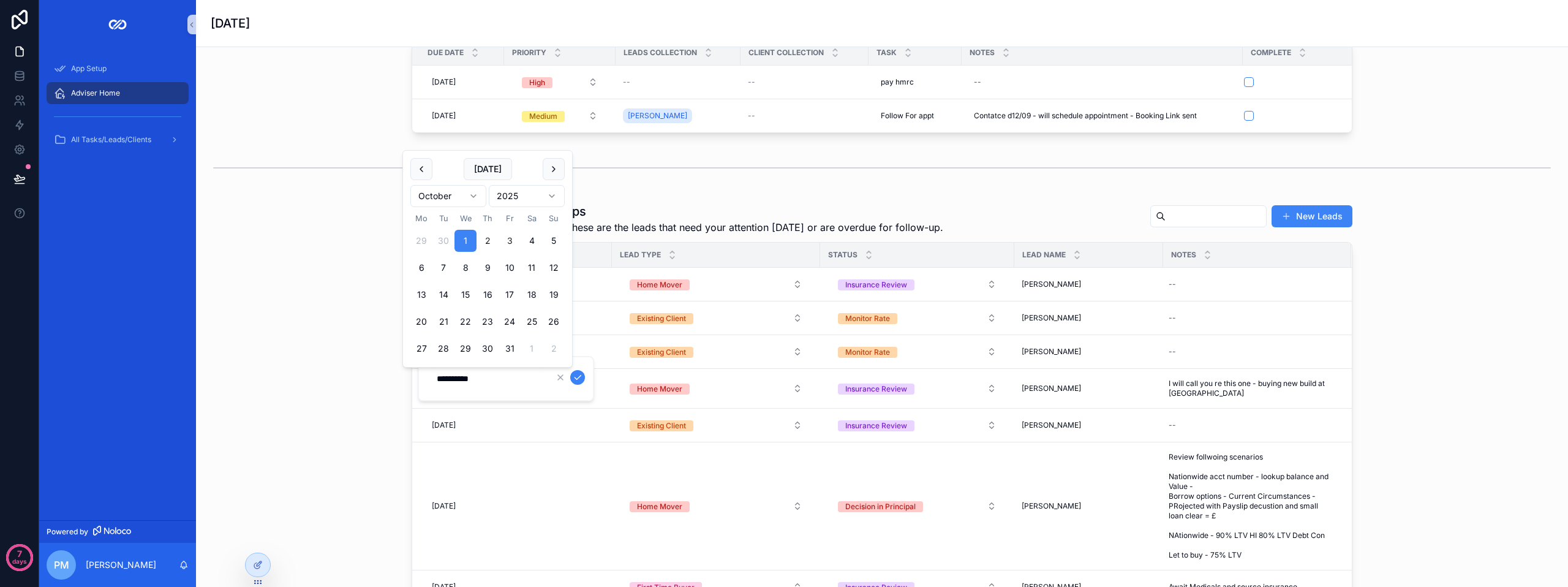
click at [513, 238] on button "3" at bounding box center [509, 241] width 22 height 22
type input "**********"
click at [575, 377] on icon "scrollable content" at bounding box center [578, 378] width 10 height 10
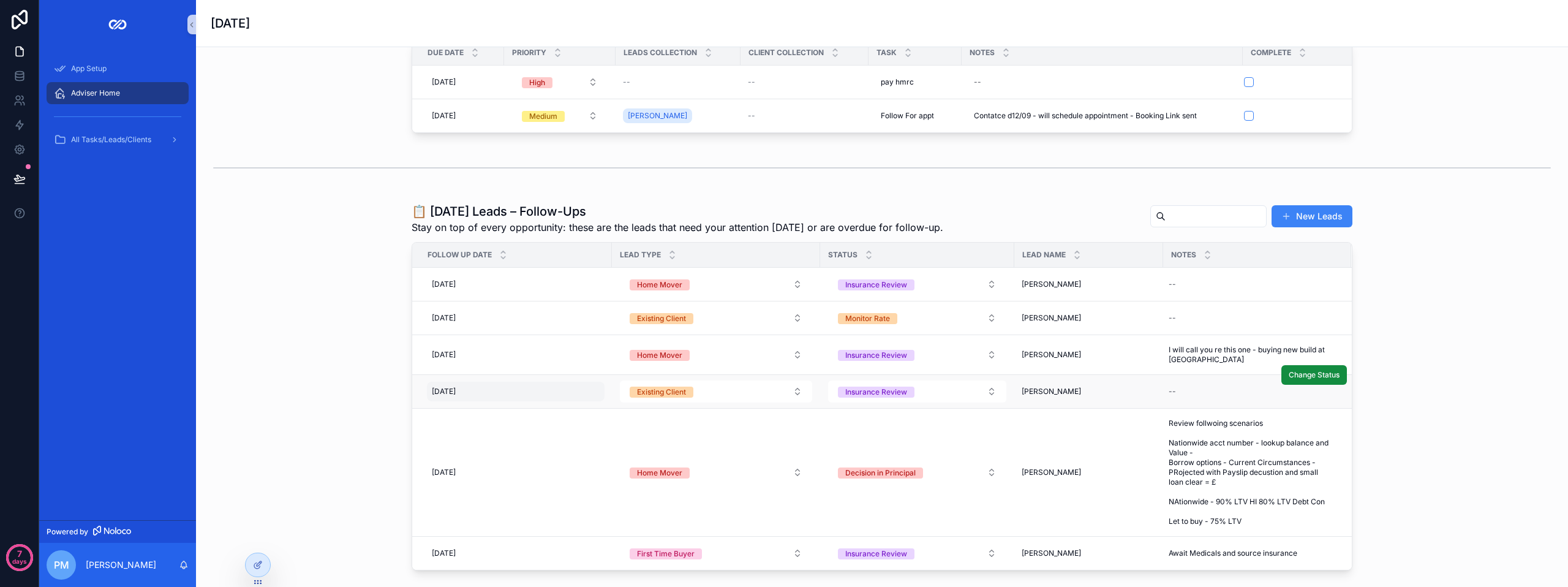
click at [533, 402] on div "[DATE] [DATE]" at bounding box center [516, 392] width 178 height 19
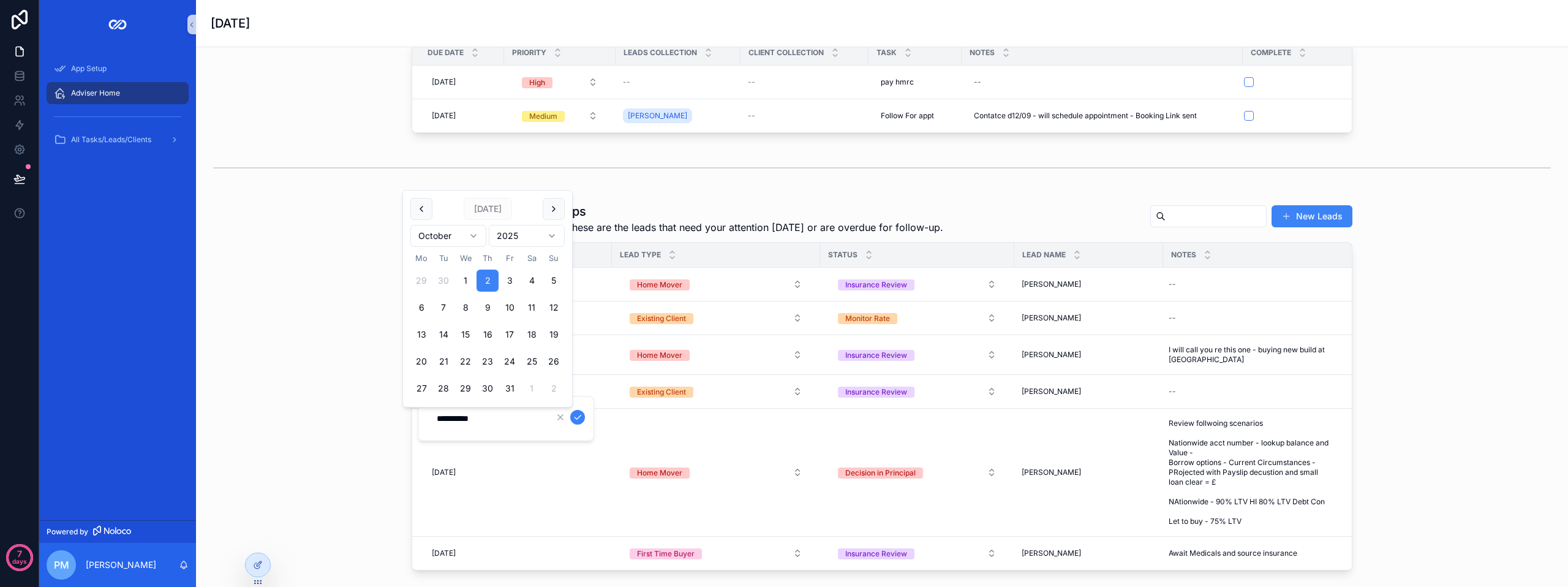
click at [486, 308] on button "9" at bounding box center [487, 308] width 22 height 22
type input "**********"
click at [580, 418] on icon "scrollable content" at bounding box center [578, 418] width 10 height 10
